Goal: Navigation & Orientation: Go to known website

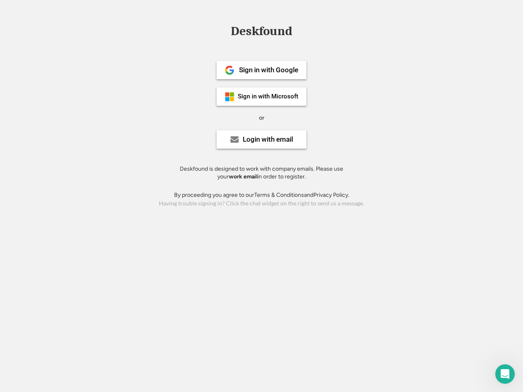
click at [261, 117] on div "or" at bounding box center [261, 118] width 5 height 8
click at [261, 33] on div "Deskfound" at bounding box center [261, 31] width 69 height 13
click at [223, 31] on div "Deskfound" at bounding box center [261, 33] width 523 height 16
click at [261, 33] on div "Deskfound" at bounding box center [261, 31] width 69 height 13
click at [261, 118] on div "or" at bounding box center [261, 118] width 5 height 8
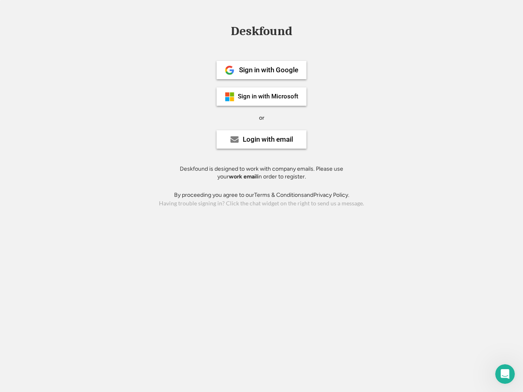
click at [261, 70] on div "Sign in with Google" at bounding box center [268, 70] width 59 height 7
click at [268, 70] on div "Sign in with Google" at bounding box center [268, 70] width 59 height 7
click at [230, 70] on img at bounding box center [230, 70] width 10 height 10
click at [261, 96] on div "Sign in with Microsoft" at bounding box center [268, 97] width 60 height 6
click at [268, 96] on div "Sign in with Microsoft" at bounding box center [268, 97] width 60 height 6
